Goal: Information Seeking & Learning: Understand process/instructions

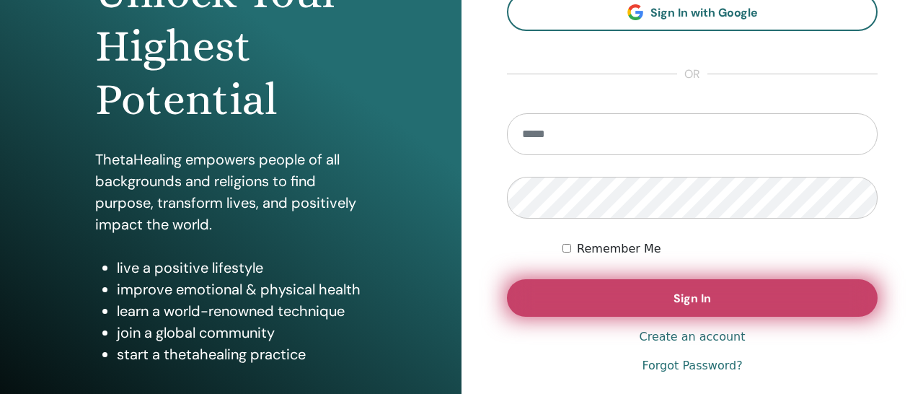
scroll to position [199, 0]
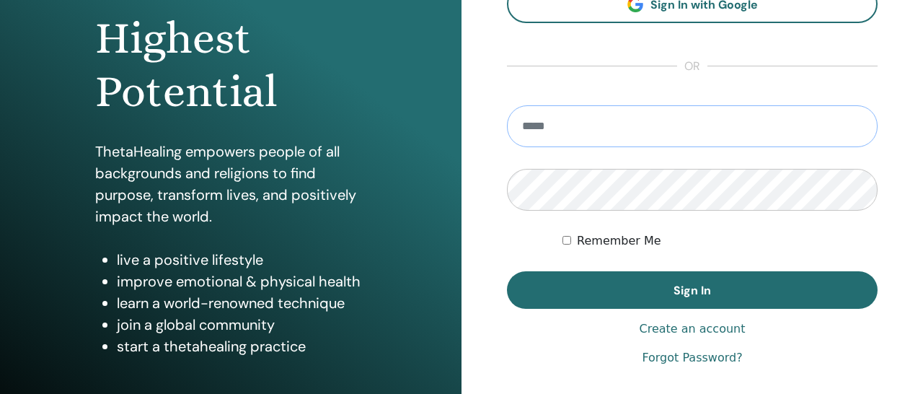
type input "**********"
click at [692, 290] on button "Sign In" at bounding box center [692, 289] width 371 height 37
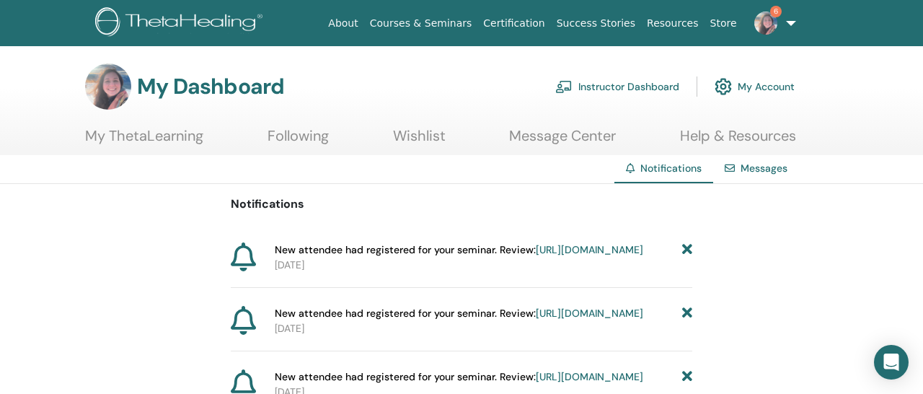
click at [648, 84] on link "Instructor Dashboard" at bounding box center [617, 87] width 124 height 32
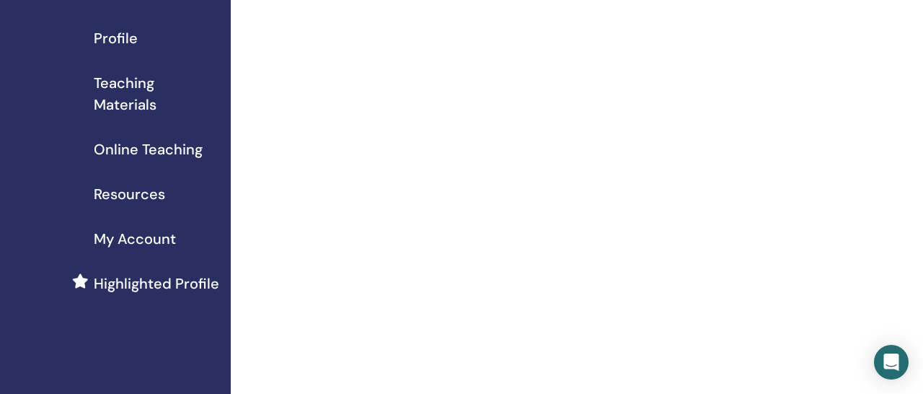
scroll to position [167, 0]
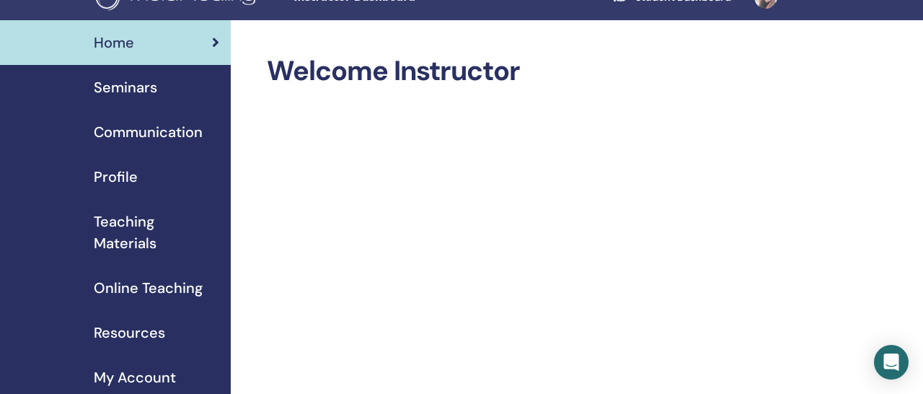
scroll to position [25, 0]
click at [134, 87] on span "Seminars" at bounding box center [125, 88] width 63 height 22
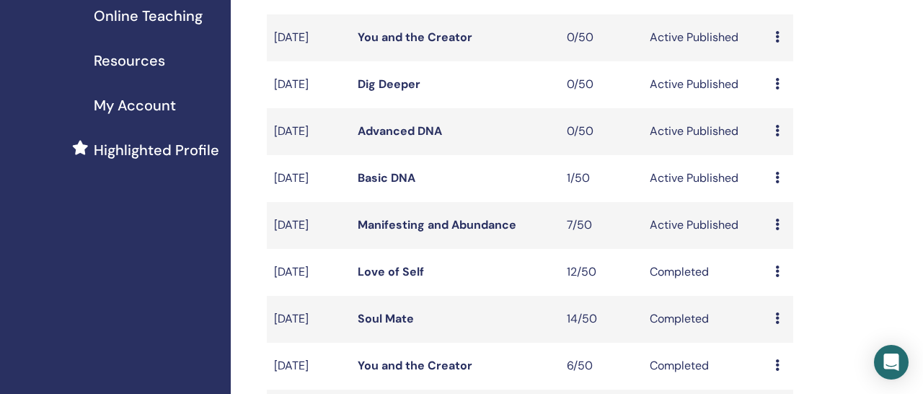
scroll to position [302, 0]
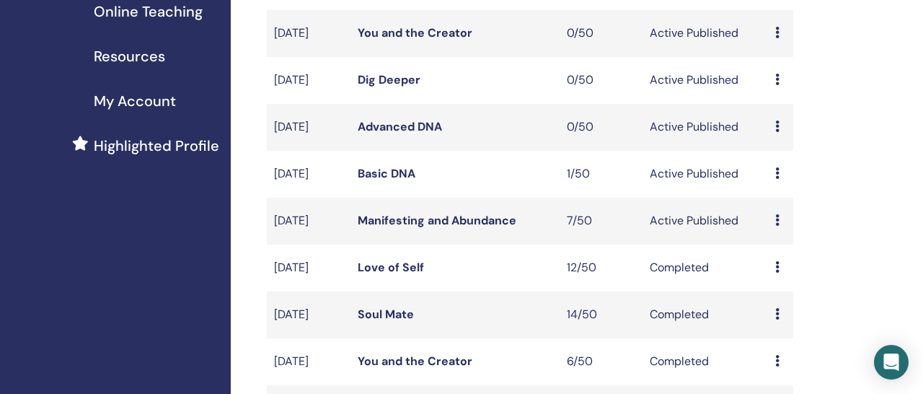
click at [425, 228] on link "Manifesting and Abundance" at bounding box center [437, 220] width 159 height 15
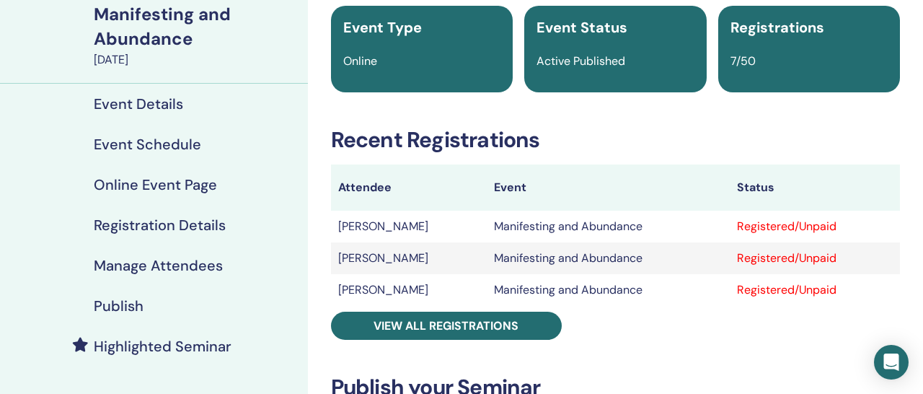
scroll to position [191, 0]
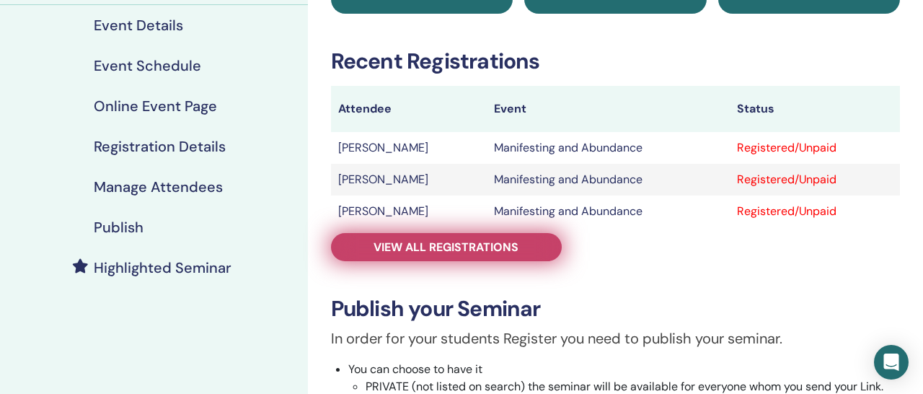
click at [439, 242] on span "View all registrations" at bounding box center [446, 246] width 145 height 15
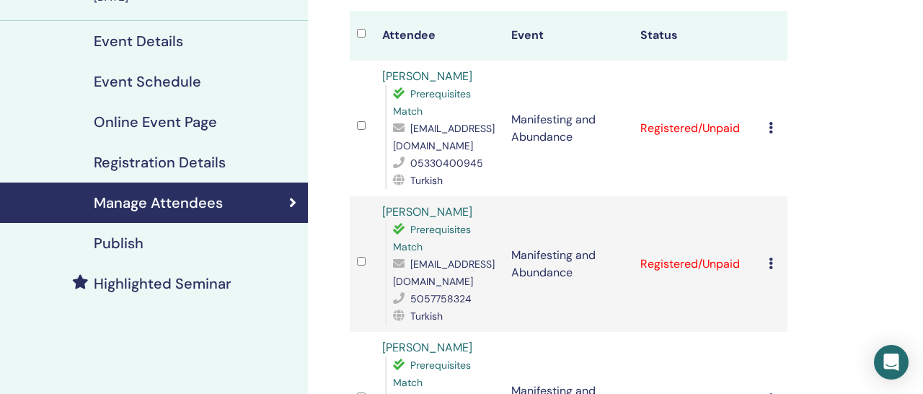
scroll to position [177, 0]
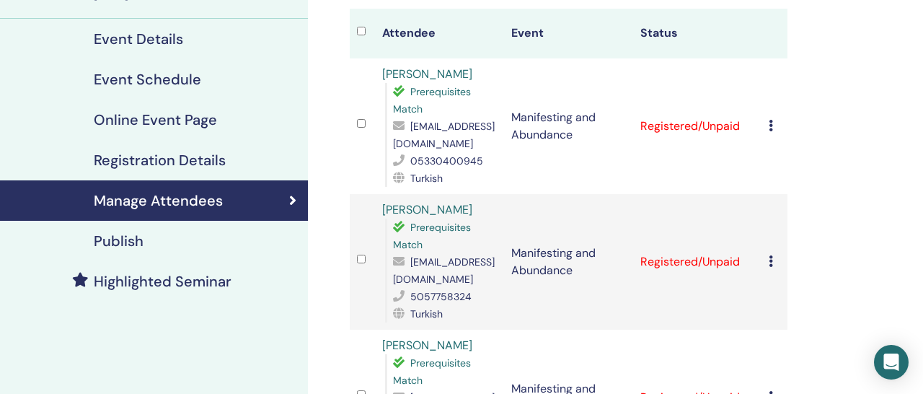
click at [170, 44] on h4 "Event Details" at bounding box center [138, 38] width 89 height 17
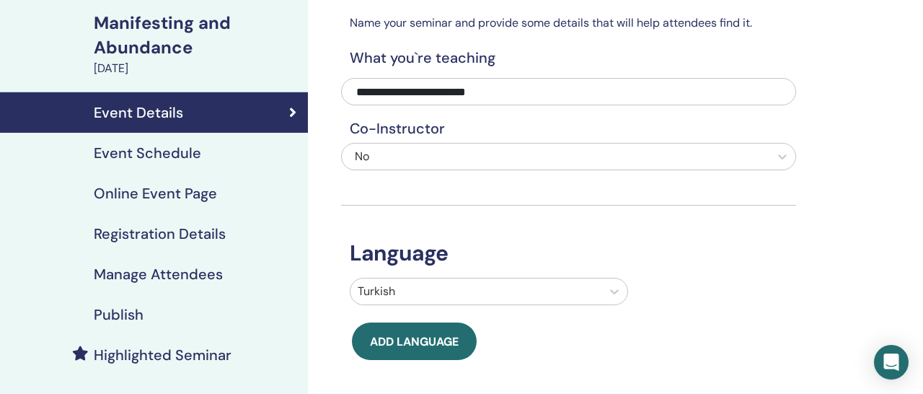
scroll to position [110, 0]
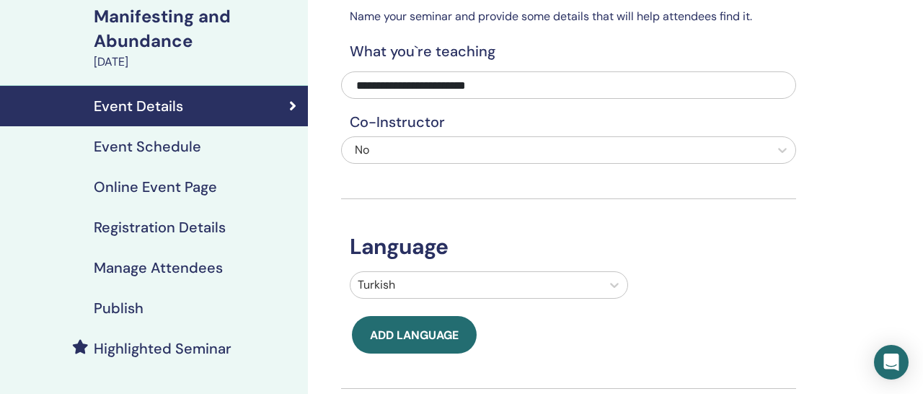
click at [202, 191] on h4 "Online Event Page" at bounding box center [155, 186] width 123 height 17
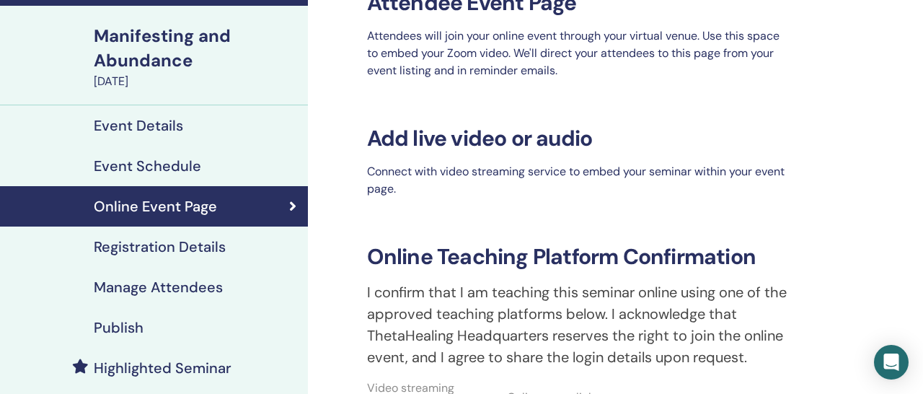
scroll to position [128, 0]
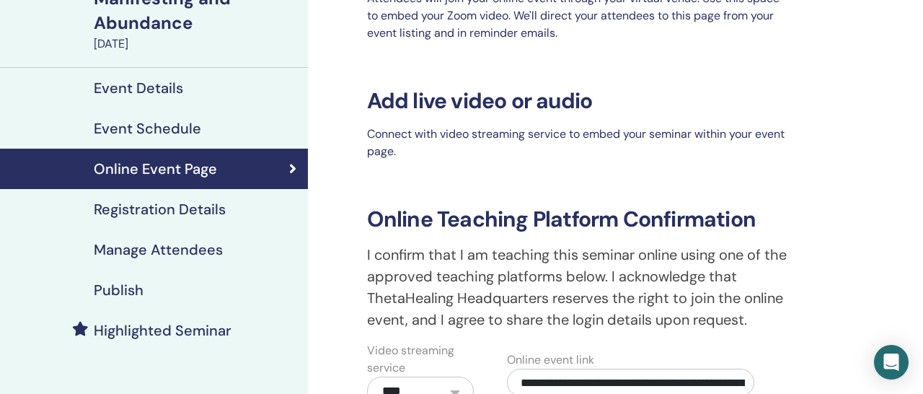
click at [203, 211] on h4 "Registration Details" at bounding box center [160, 208] width 132 height 17
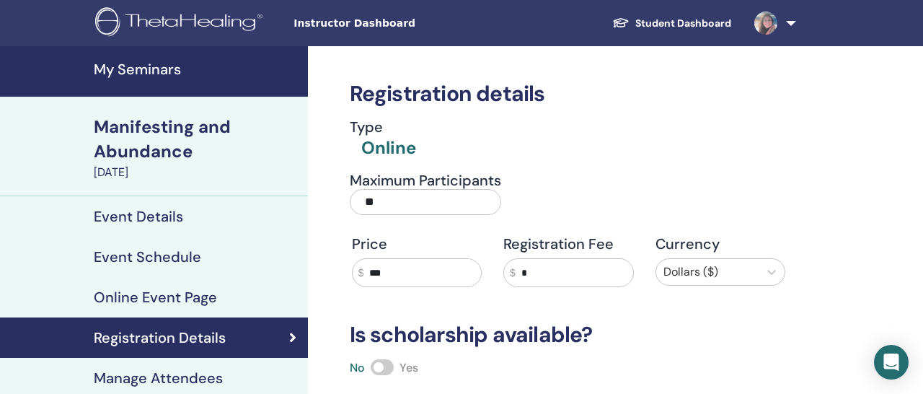
click at [147, 68] on h4 "My Seminars" at bounding box center [197, 69] width 206 height 17
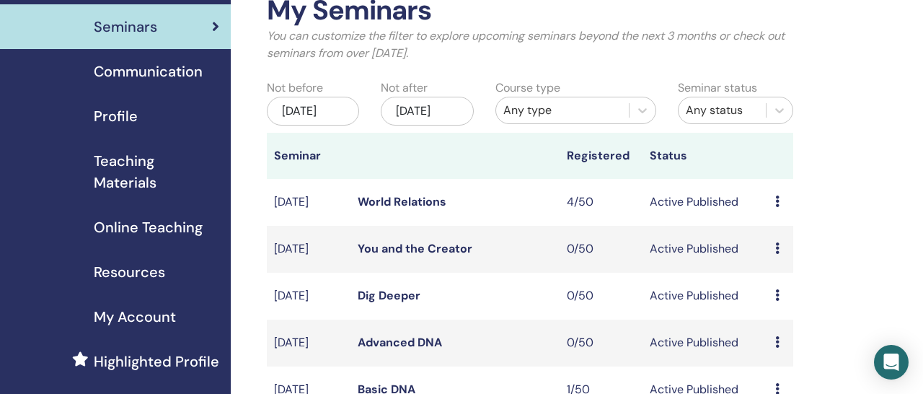
scroll to position [89, 0]
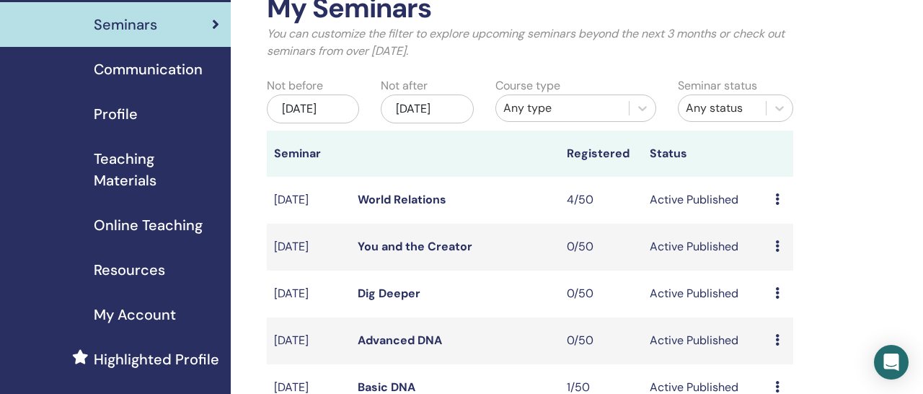
click at [151, 224] on span "Online Teaching" at bounding box center [148, 225] width 109 height 22
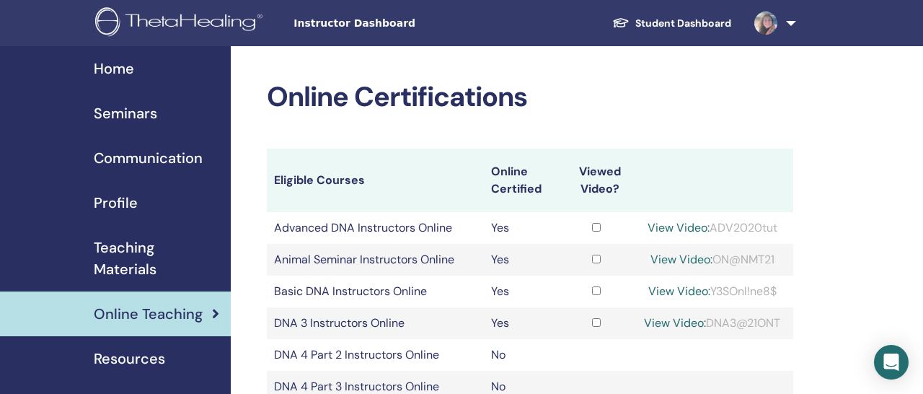
click at [141, 265] on span "Teaching Materials" at bounding box center [156, 258] width 125 height 43
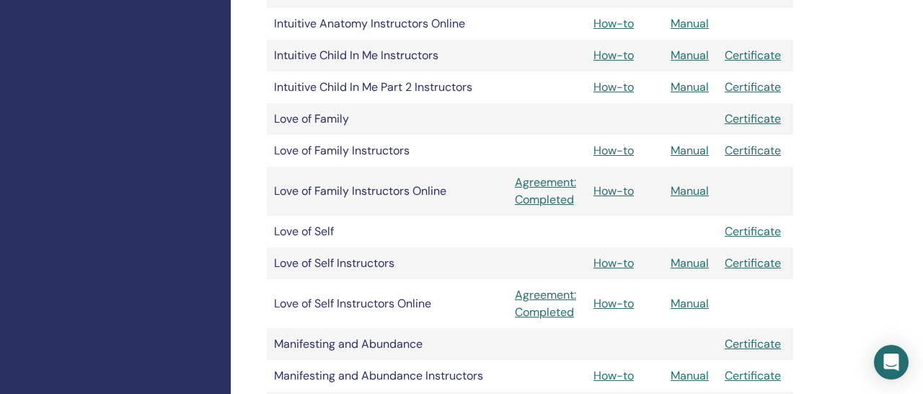
scroll to position [1592, 0]
click at [621, 151] on link "How-to" at bounding box center [613, 149] width 40 height 15
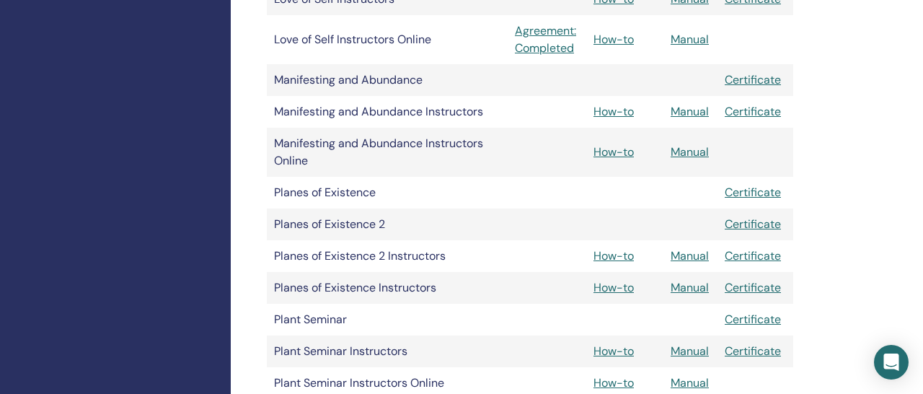
scroll to position [1815, 0]
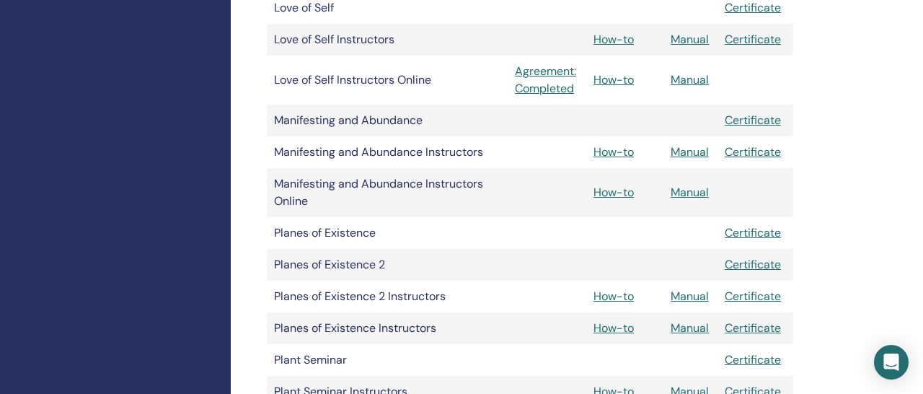
click at [605, 153] on link "How-to" at bounding box center [613, 151] width 40 height 15
